Goal: Information Seeking & Learning: Learn about a topic

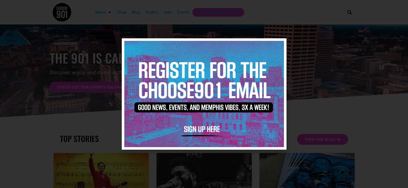
click at [277, 45] on icon "Close" at bounding box center [279, 45] width 4 height 4
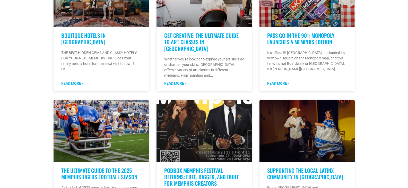
scroll to position [264, 0]
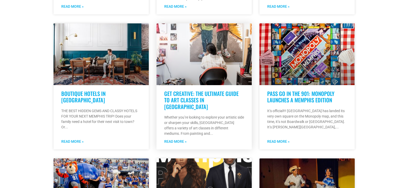
click at [198, 90] on link "Get Creative: The Ultimate Guide to Art Classes in Memphis" at bounding box center [201, 99] width 74 height 21
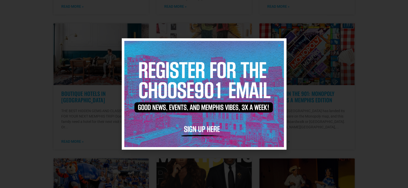
click at [278, 46] on icon "Close" at bounding box center [279, 45] width 4 height 4
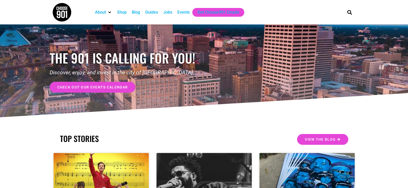
click at [86, 85] on span "check out our events calendar" at bounding box center [92, 87] width 70 height 4
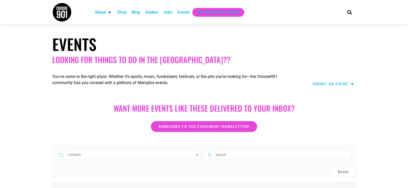
click at [184, 12] on div "Events" at bounding box center [183, 12] width 12 height 6
click at [182, 12] on div "Events" at bounding box center [183, 12] width 12 height 6
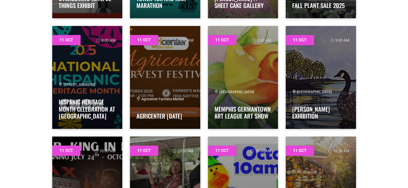
scroll to position [271, 0]
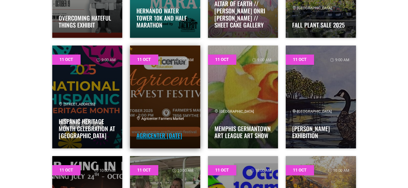
click at [152, 131] on link "Agricenter [DATE]" at bounding box center [159, 135] width 46 height 9
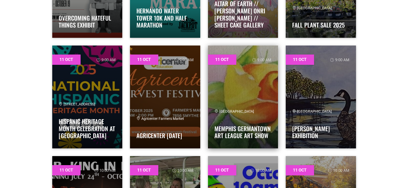
click at [241, 85] on link at bounding box center [243, 97] width 70 height 103
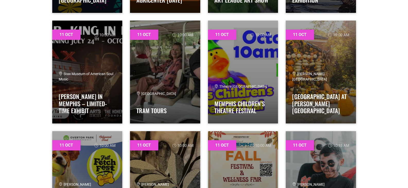
scroll to position [426, 0]
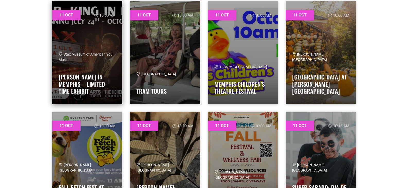
click at [82, 43] on link at bounding box center [87, 52] width 70 height 103
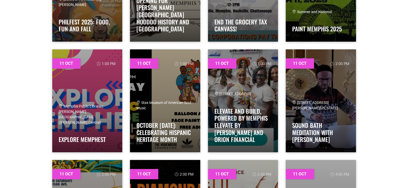
scroll to position [839, 0]
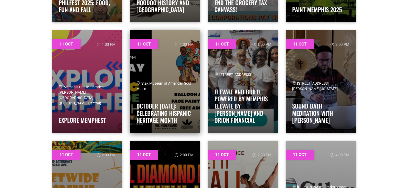
click at [161, 84] on span "Stax Museum of American Soul Music" at bounding box center [163, 86] width 55 height 10
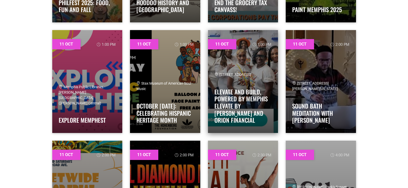
click at [248, 77] on span "[STREET_ADDRESS]" at bounding box center [232, 75] width 37 height 4
